Goal: Task Accomplishment & Management: Use online tool/utility

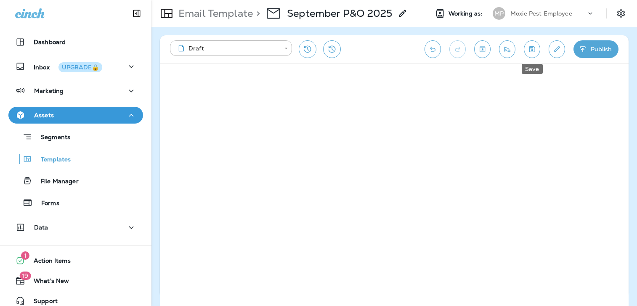
click at [532, 48] on icon "Save" at bounding box center [532, 49] width 6 height 6
click at [482, 47] on icon "Toggle preview" at bounding box center [481, 48] width 5 height 5
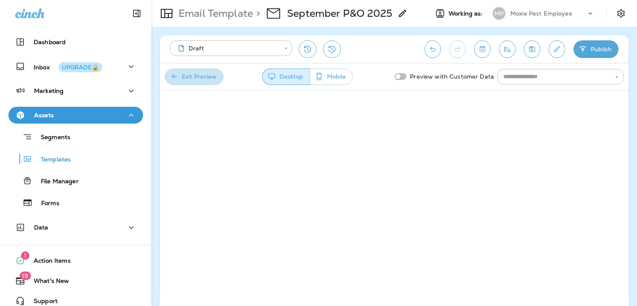
click at [173, 77] on icon "button" at bounding box center [174, 76] width 8 height 8
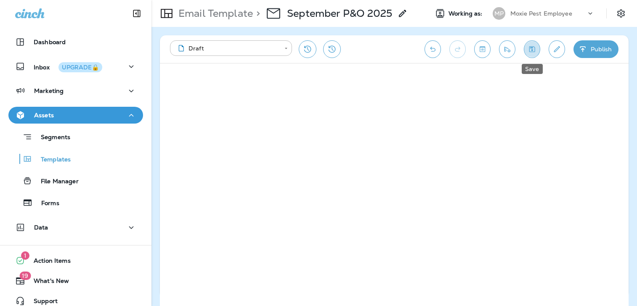
click at [533, 48] on icon "Save" at bounding box center [531, 49] width 9 height 8
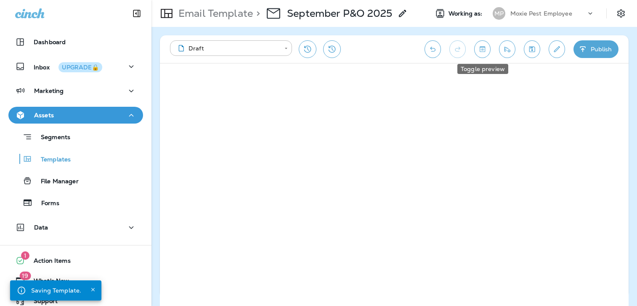
click at [484, 50] on icon "Toggle preview" at bounding box center [481, 48] width 5 height 5
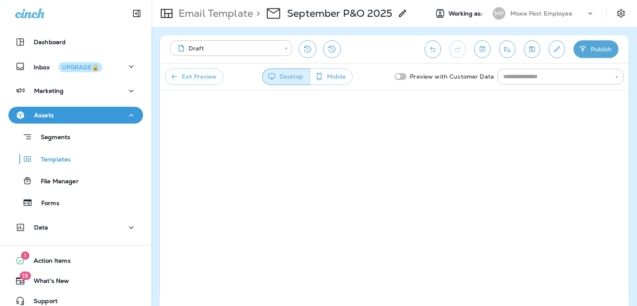
click at [182, 77] on button "Exit Preview" at bounding box center [194, 77] width 58 height 16
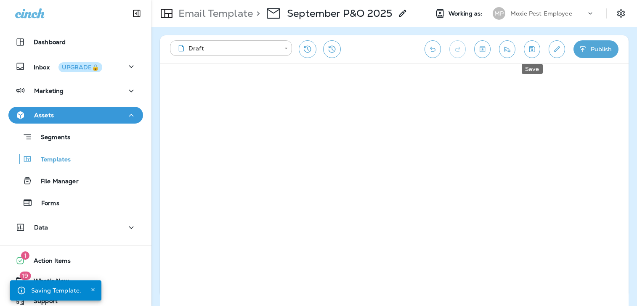
click at [534, 43] on button "Save" at bounding box center [531, 49] width 16 height 18
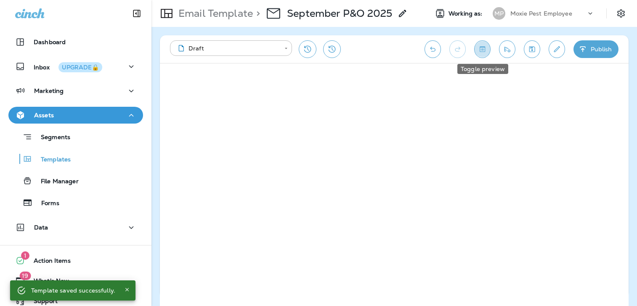
click at [481, 47] on icon "Toggle preview" at bounding box center [481, 48] width 5 height 5
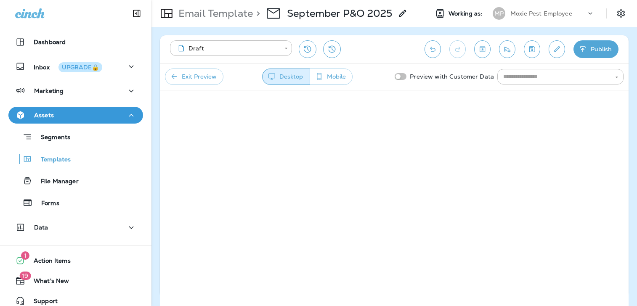
click at [189, 78] on button "Exit Preview" at bounding box center [194, 77] width 58 height 16
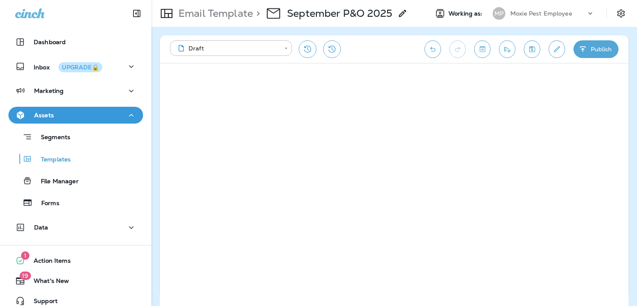
click at [531, 50] on icon "Save" at bounding box center [531, 49] width 9 height 8
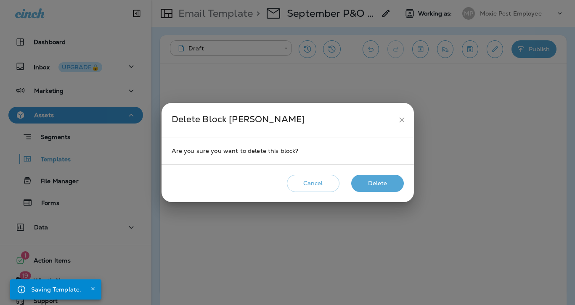
click at [367, 186] on button "Delete" at bounding box center [377, 183] width 53 height 17
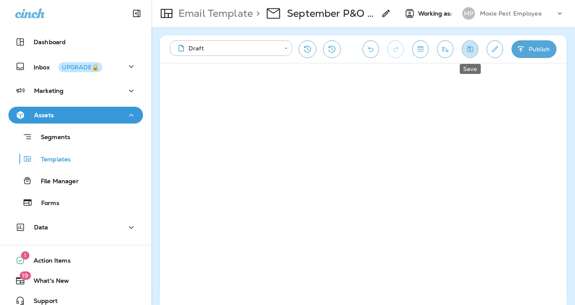
click at [469, 48] on icon "Save" at bounding box center [470, 49] width 6 height 6
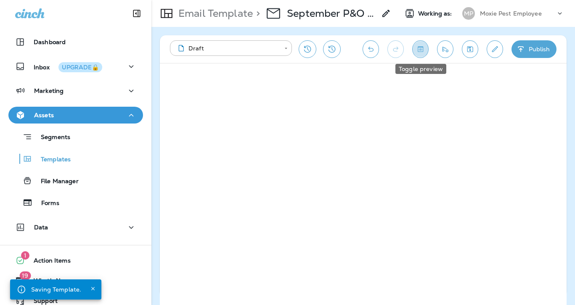
click at [422, 47] on icon "Toggle preview" at bounding box center [419, 48] width 5 height 5
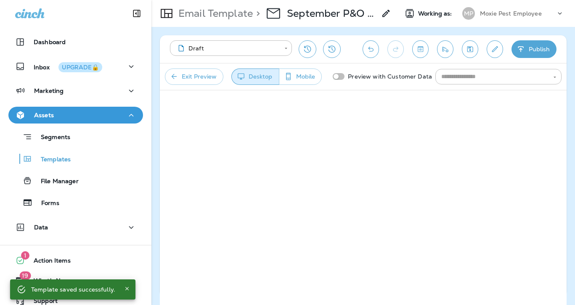
click at [302, 74] on button "Mobile" at bounding box center [300, 77] width 43 height 16
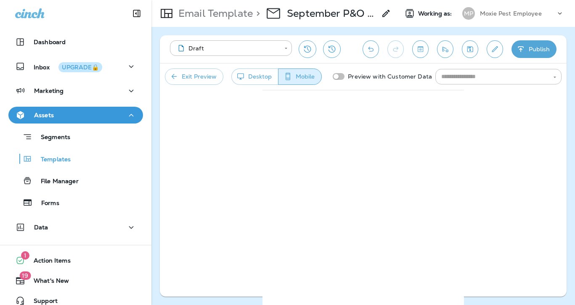
click at [203, 74] on button "Exit Preview" at bounding box center [194, 77] width 58 height 16
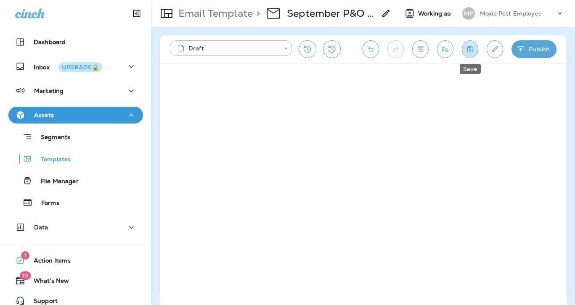
click at [471, 47] on icon "Save" at bounding box center [469, 49] width 9 height 8
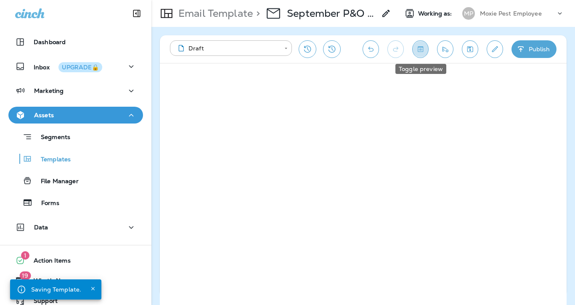
click at [420, 50] on icon "Toggle preview" at bounding box center [420, 49] width 9 height 8
